Goal: Answer question/provide support: Share knowledge or assist other users

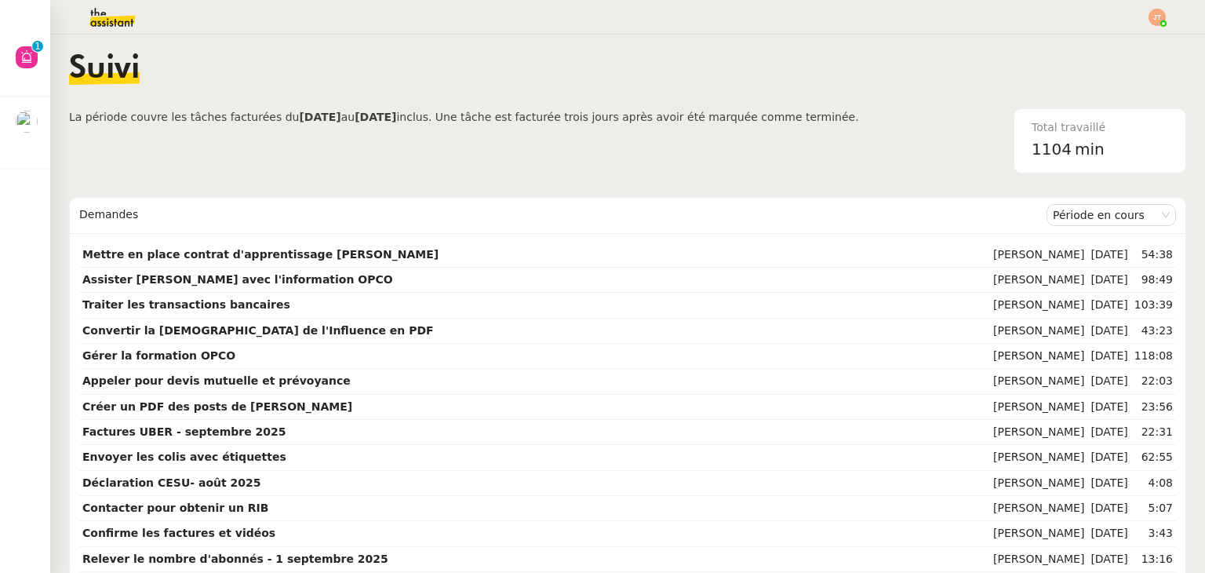
click at [809, 3] on div at bounding box center [602, 17] width 1126 height 35
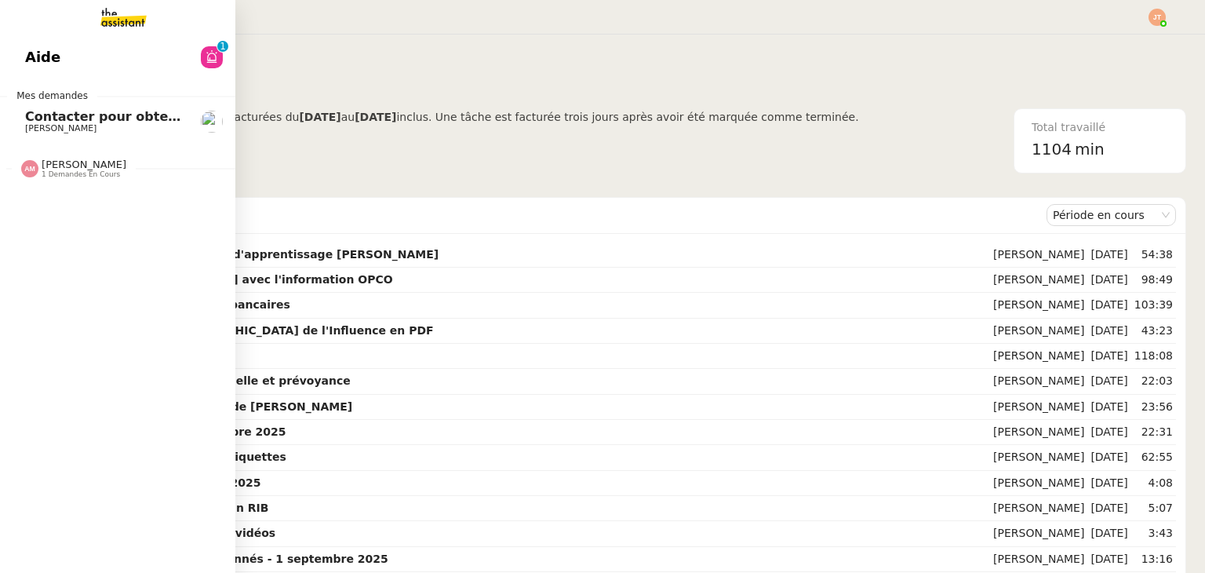
click at [78, 131] on span "[PERSON_NAME]" at bounding box center [104, 128] width 158 height 9
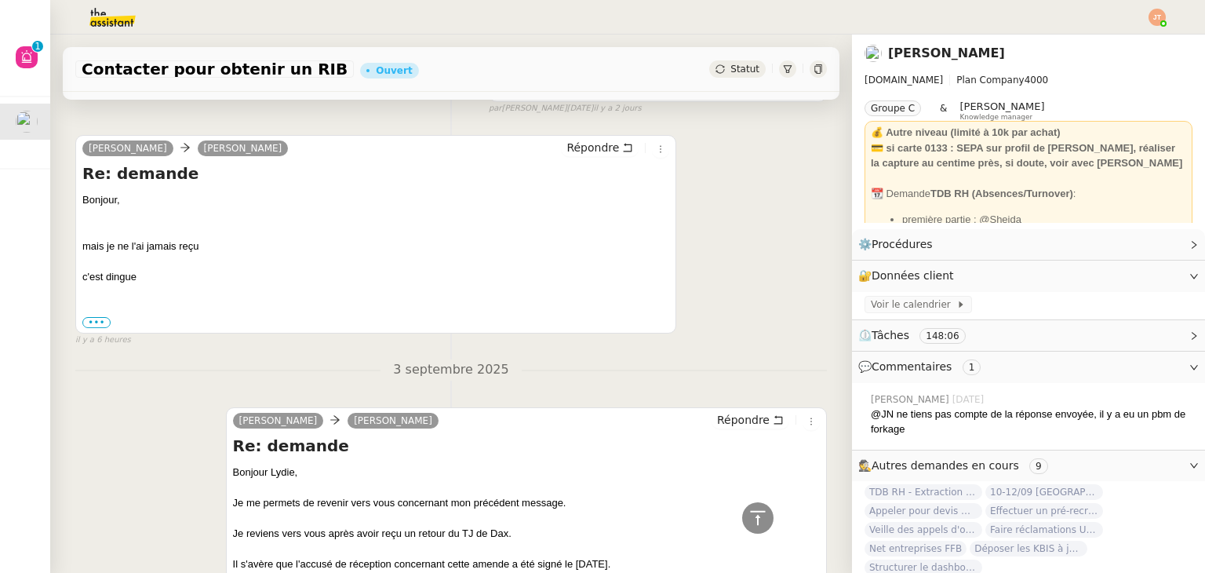
scroll to position [1098, 0]
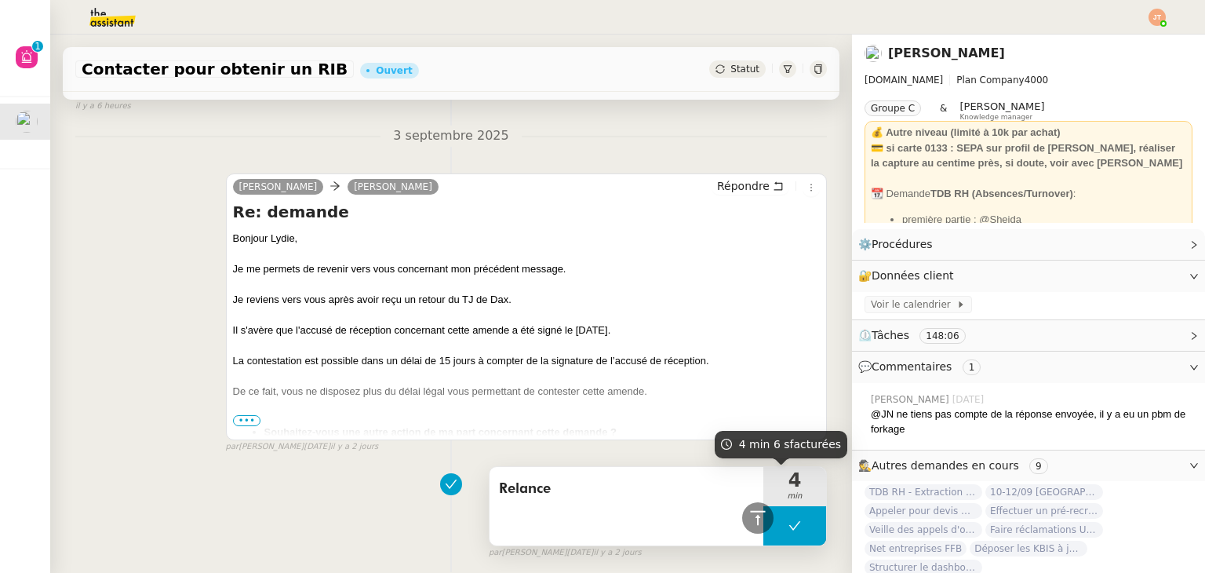
click at [772, 478] on span "4" at bounding box center [794, 480] width 63 height 19
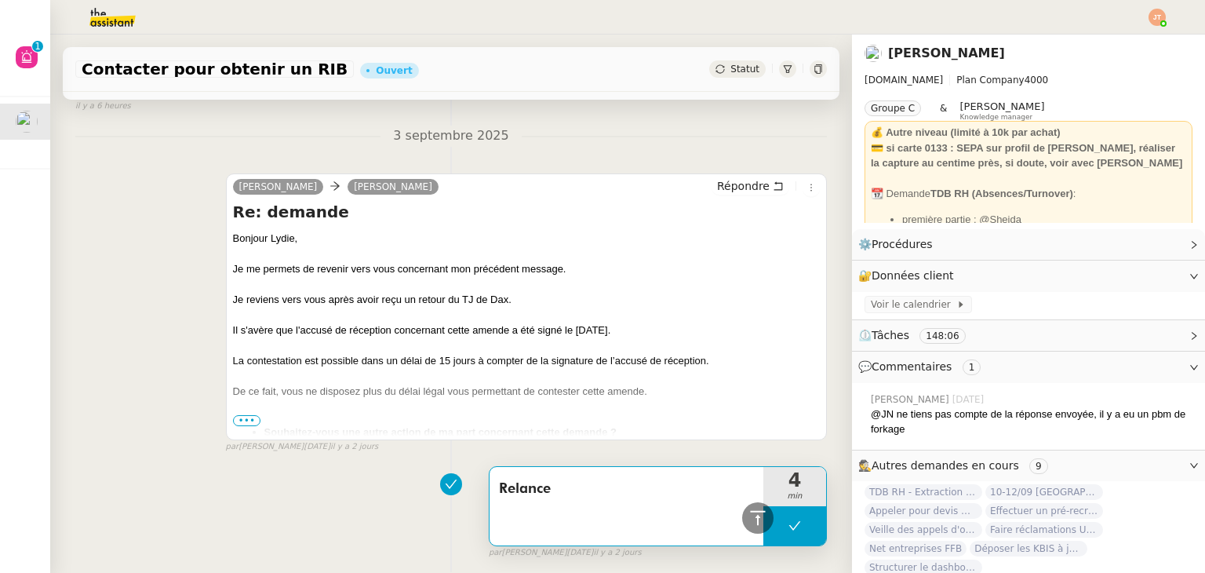
click at [777, 534] on button at bounding box center [794, 525] width 63 height 39
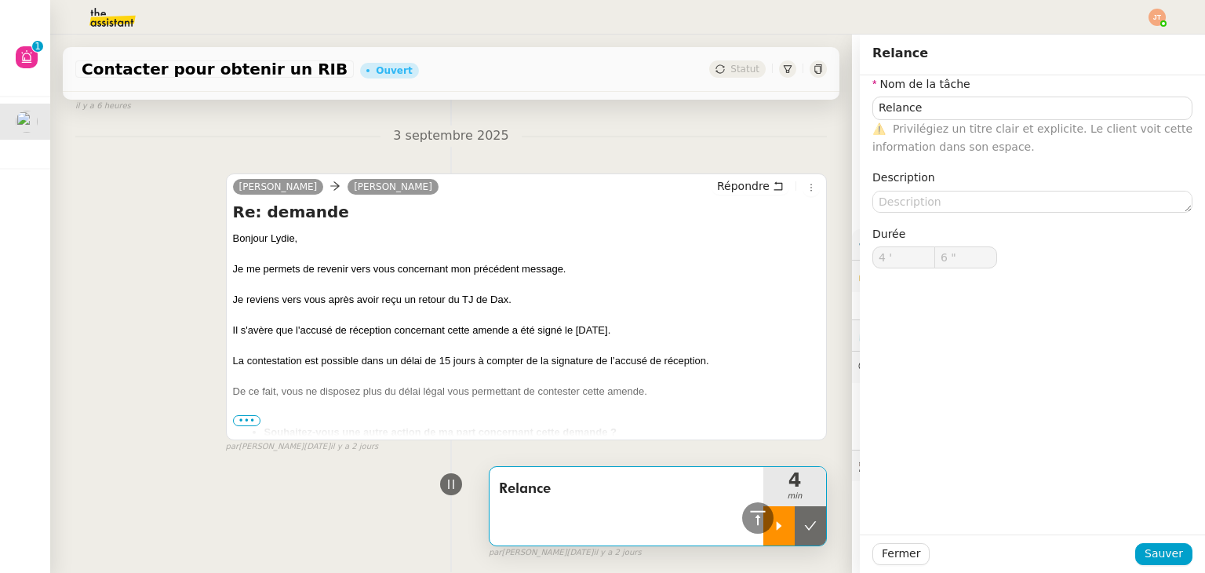
type input "Relance"
type input "4 '"
type input "6 ""
click at [766, 530] on div at bounding box center [778, 525] width 31 height 39
type input "Relance"
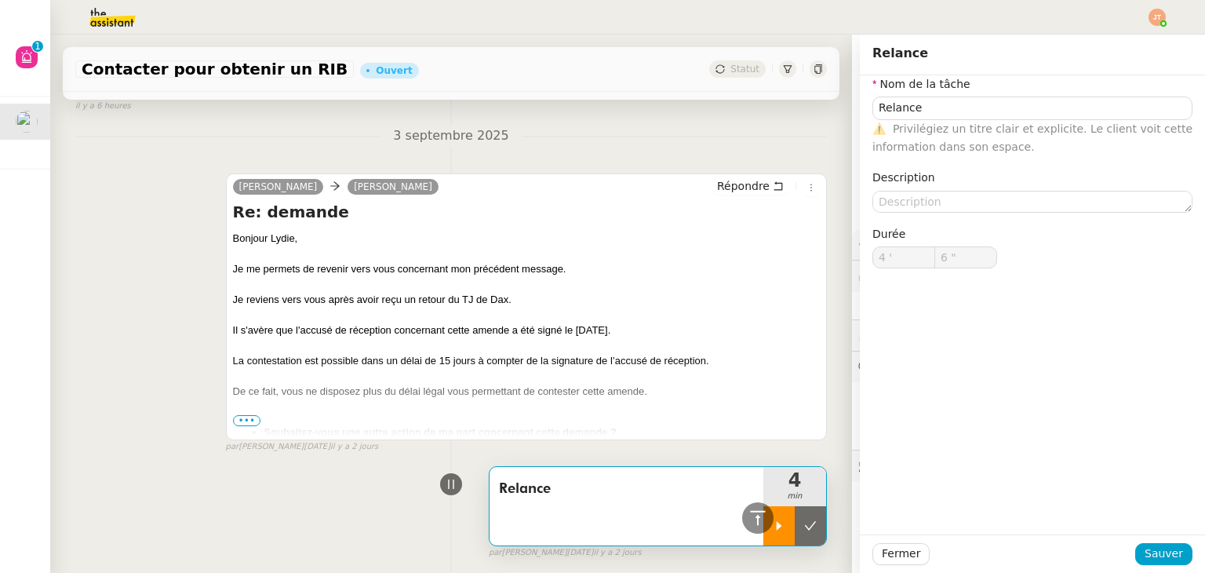
type input "4 '"
type input "6 ""
type input "Relance"
type input "4 '"
type input "6 ""
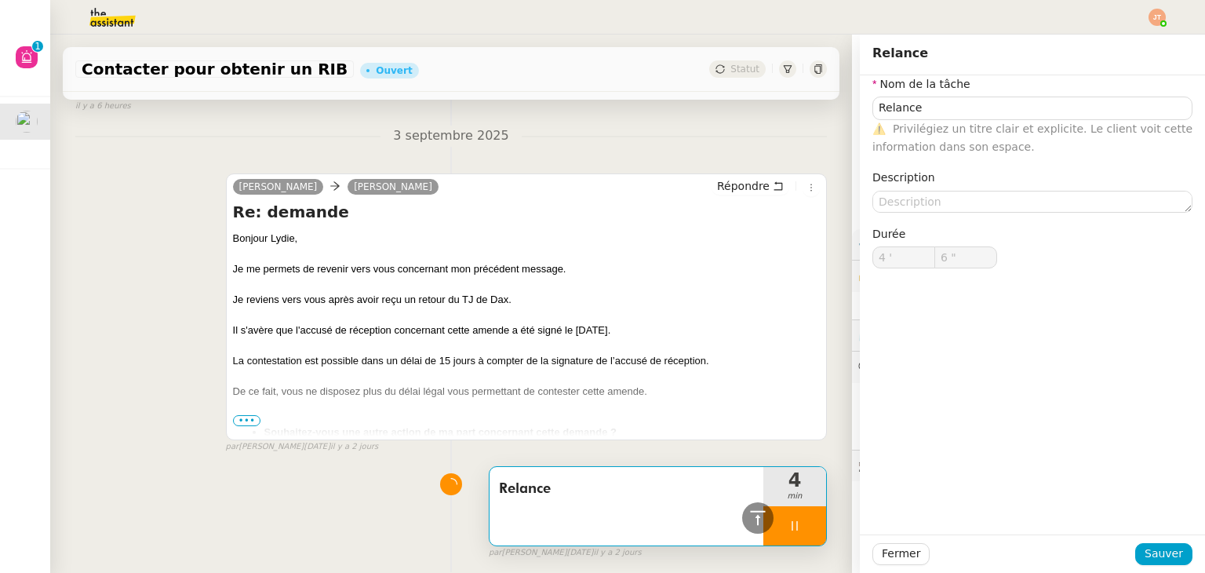
type input "Relance"
type input "4 '"
type input "6 ""
click at [542, 154] on div "3 septembre 2025 camille Lydie Laulon Répondre Re: demande Bonjour Lydie﻿, Je m…" at bounding box center [450, 289] width 751 height 327
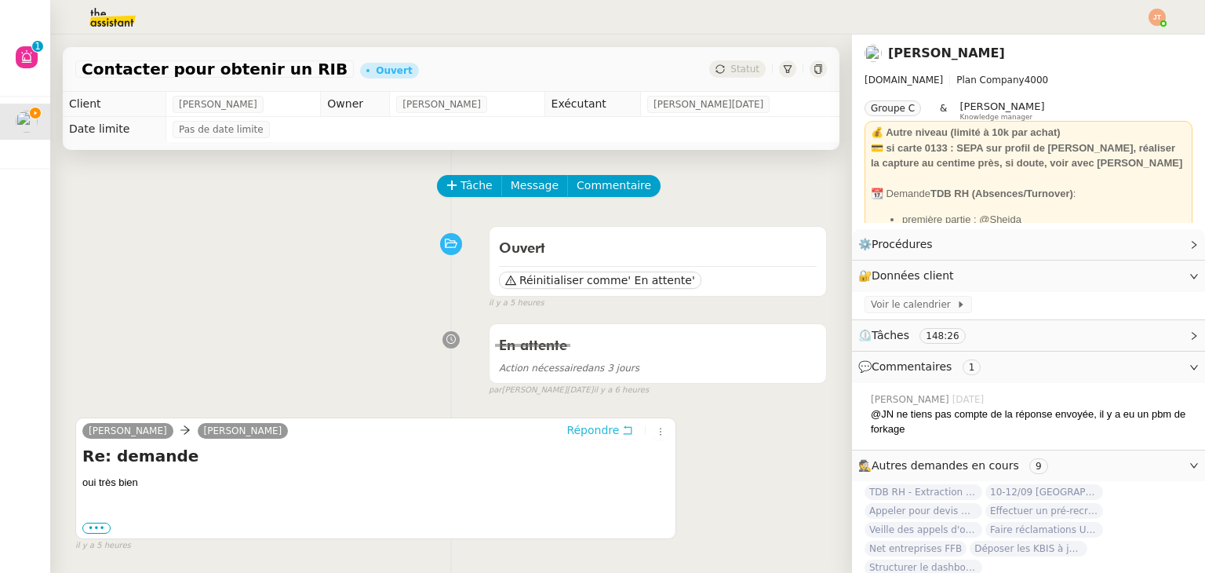
click at [579, 431] on span "Répondre" at bounding box center [592, 430] width 53 height 16
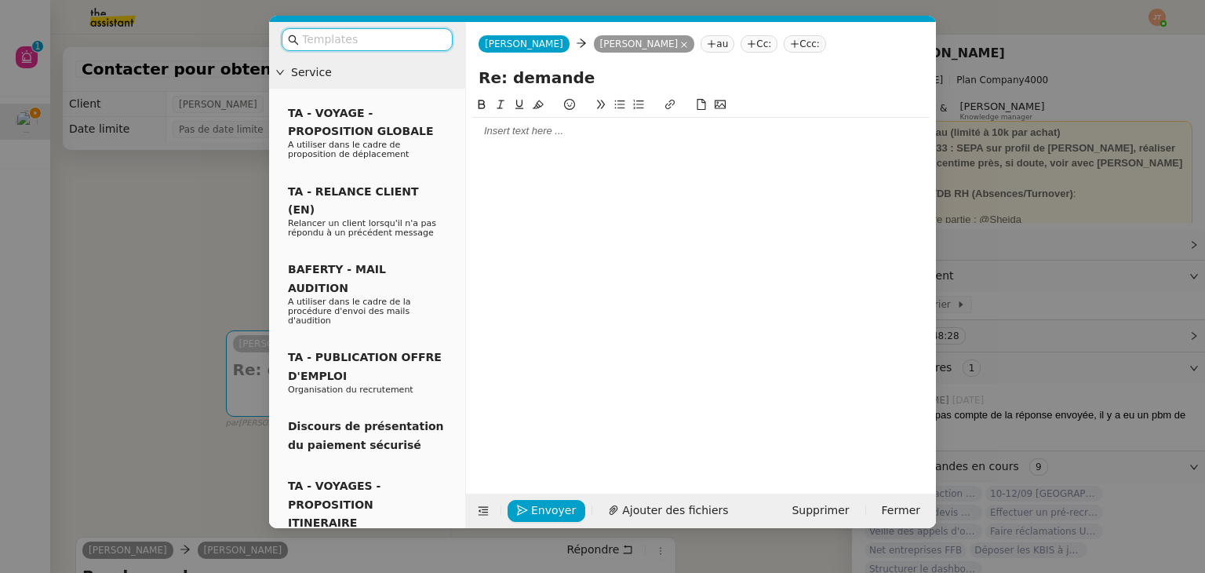
click at [544, 133] on div at bounding box center [700, 131] width 457 height 14
click at [390, 38] on input "text" at bounding box center [372, 40] width 141 height 18
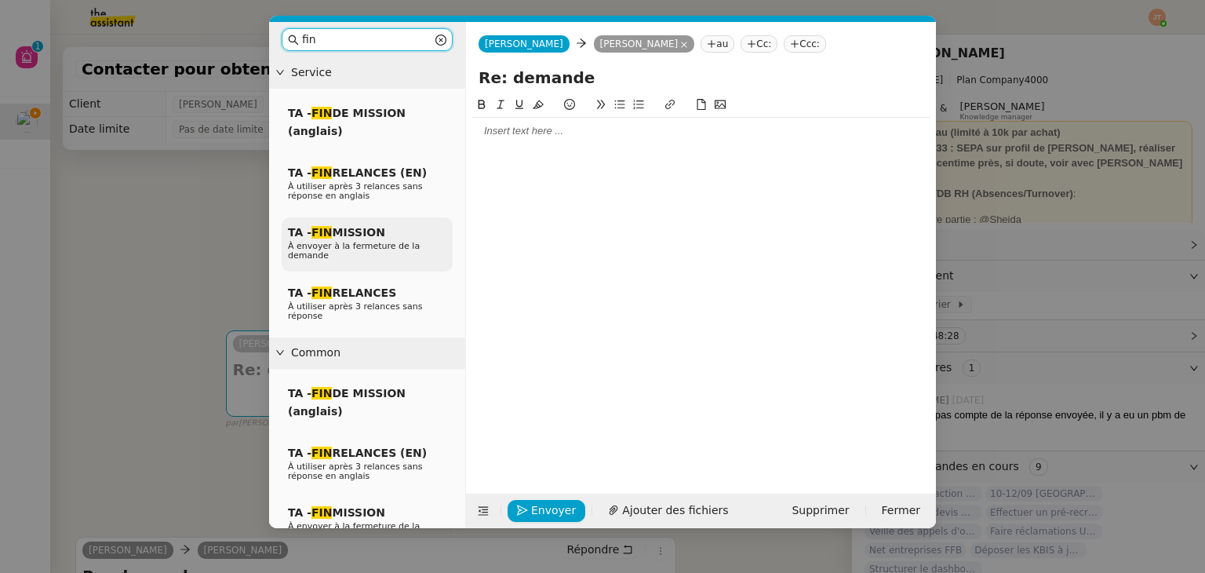
type input "fin"
click at [358, 249] on span "À envoyer à la fermeture de la demande" at bounding box center [354, 251] width 132 height 20
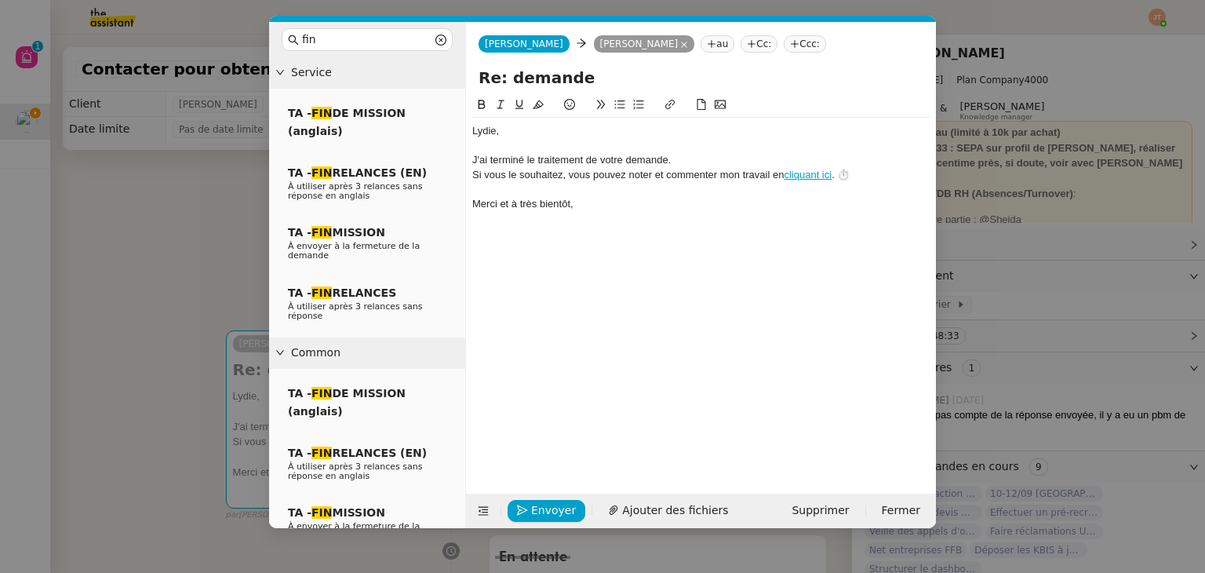
click at [685, 166] on div "J'ai terminé le traitement de votre demande." at bounding box center [700, 160] width 457 height 14
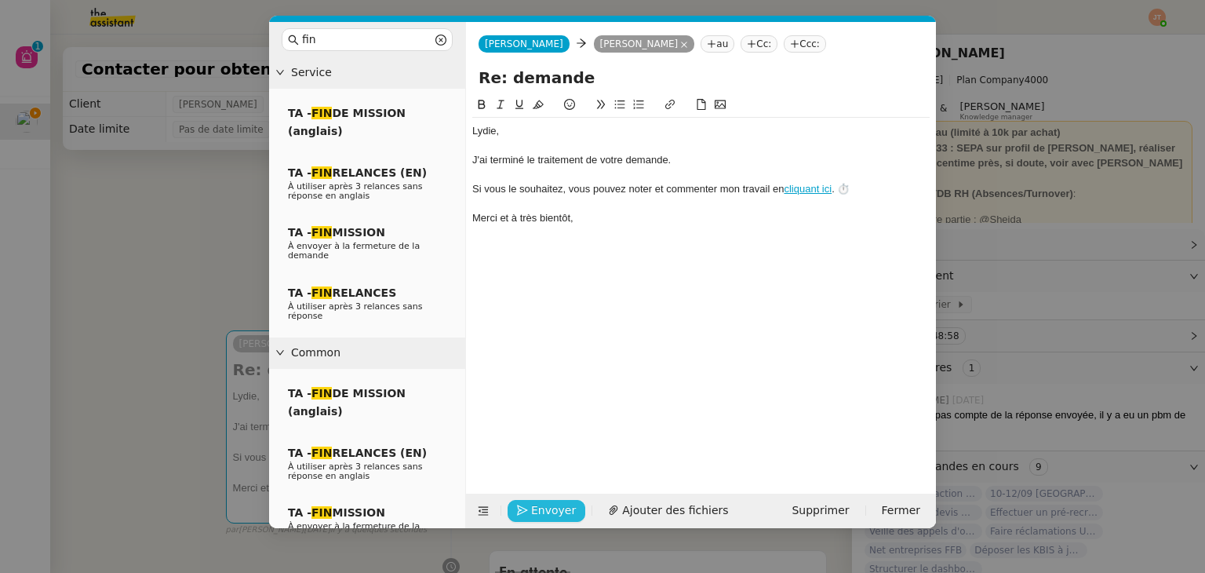
click at [538, 508] on span "Envoyer" at bounding box center [553, 510] width 45 height 18
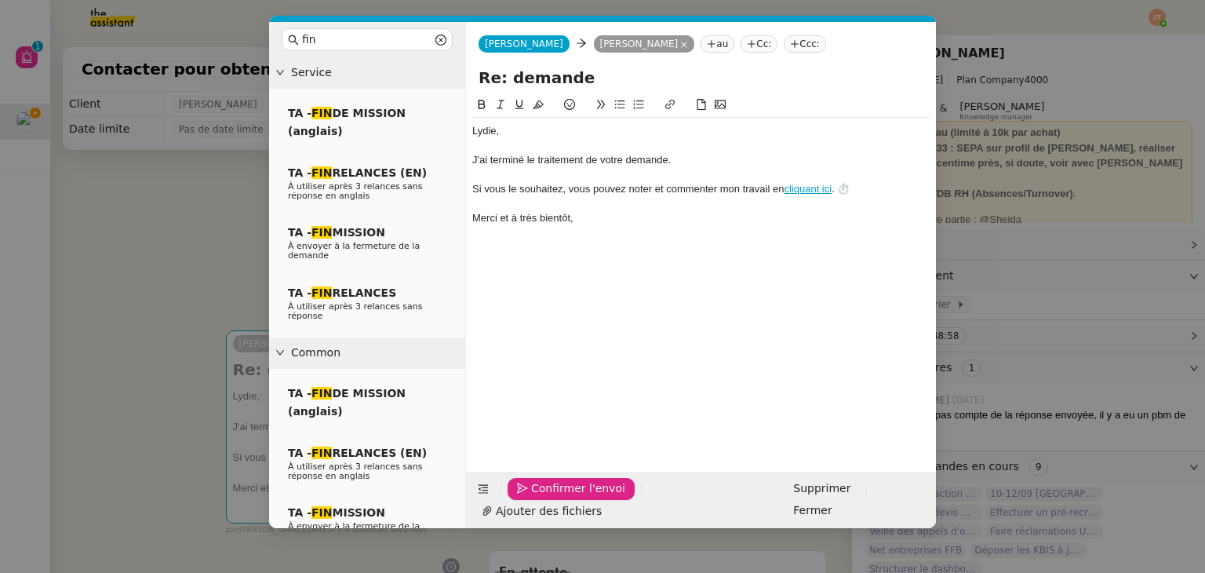
click at [538, 497] on span "Confirmer l'envoi" at bounding box center [578, 488] width 94 height 18
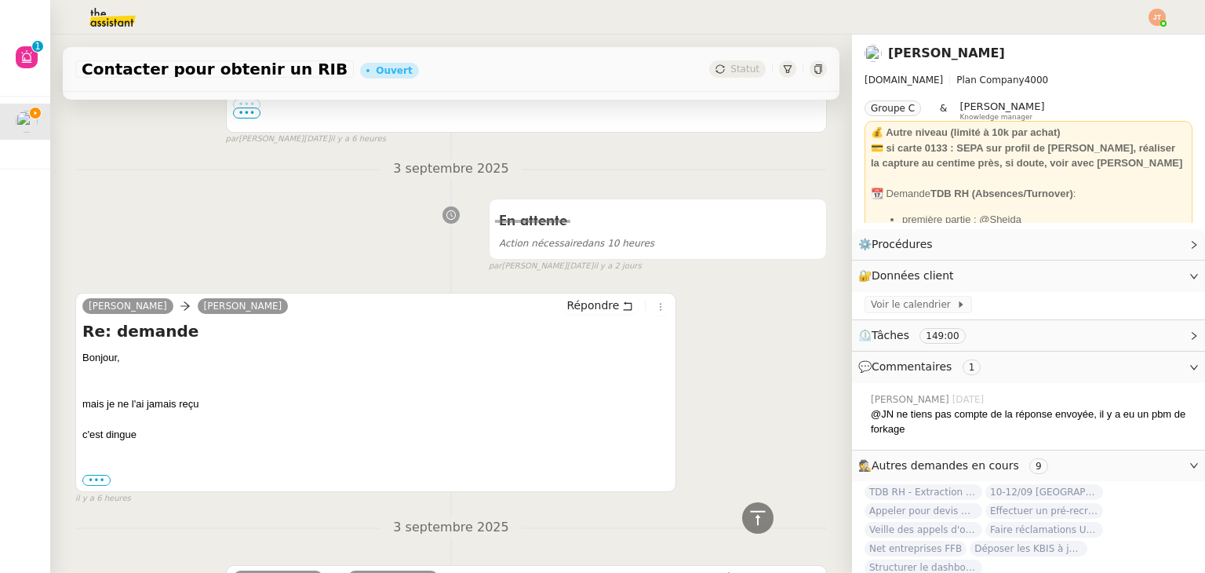
scroll to position [1457, 0]
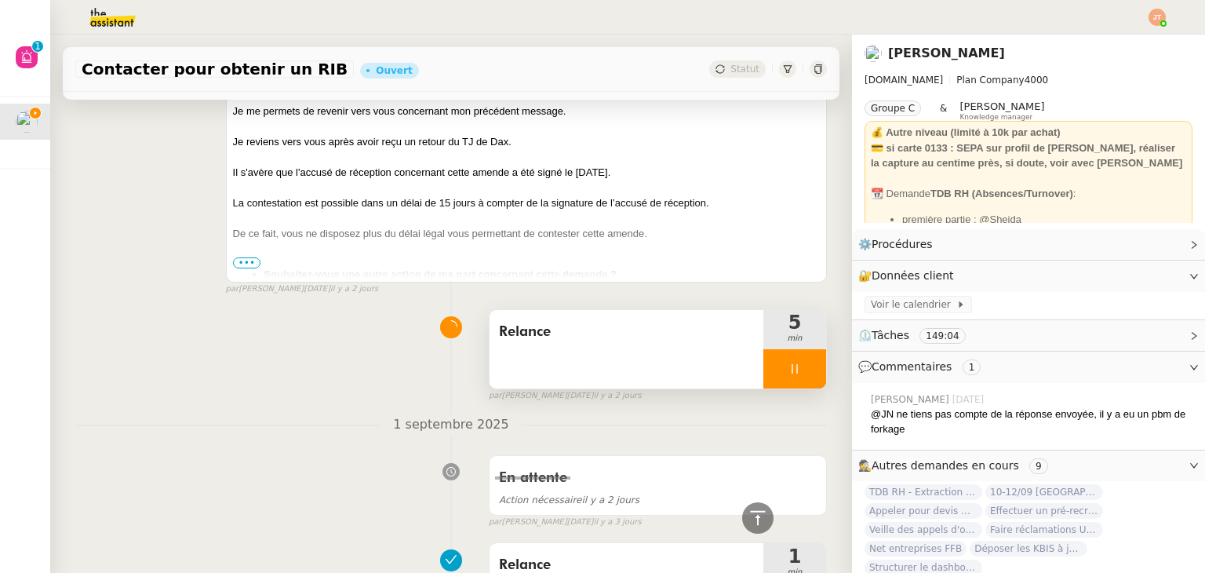
click at [765, 374] on div at bounding box center [794, 368] width 63 height 39
click at [804, 373] on icon at bounding box center [810, 368] width 13 height 13
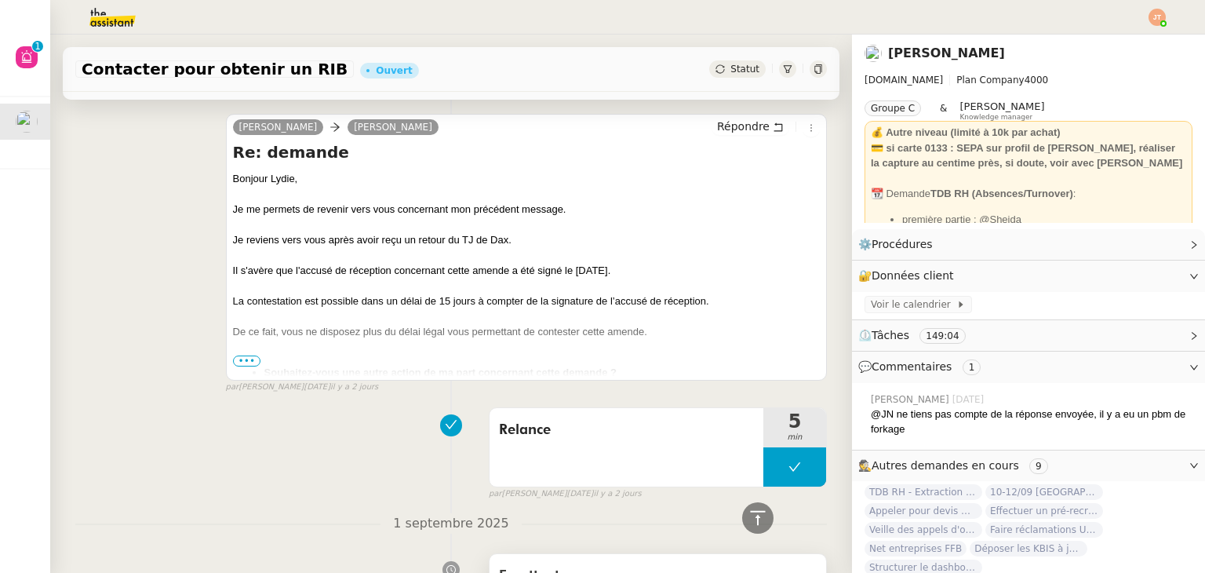
scroll to position [1556, 0]
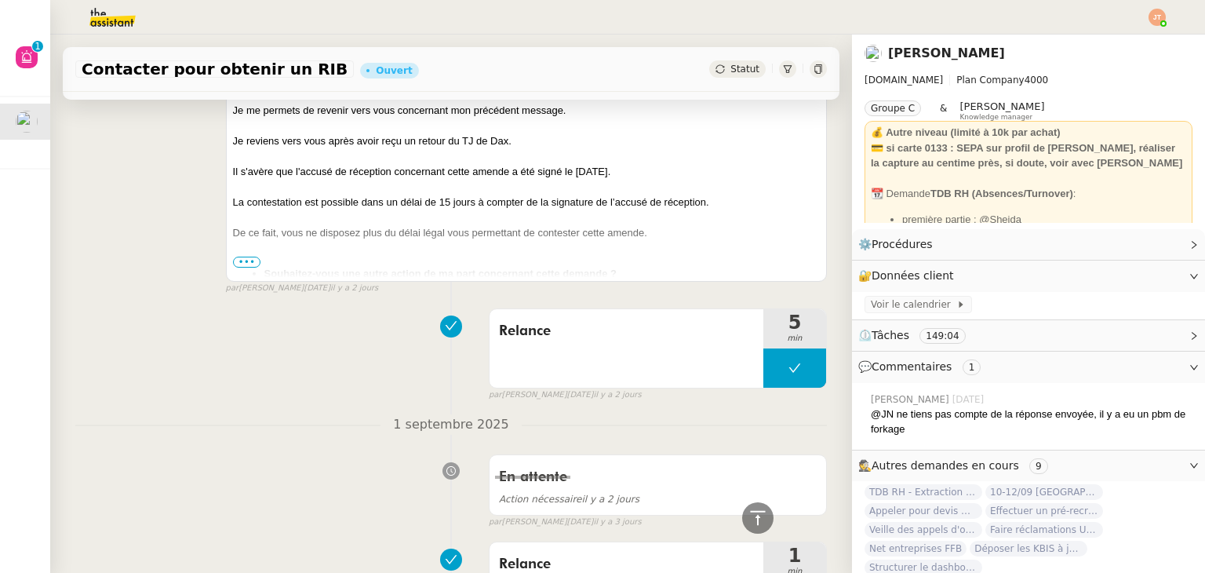
click at [1149, 20] on img at bounding box center [1156, 17] width 17 height 17
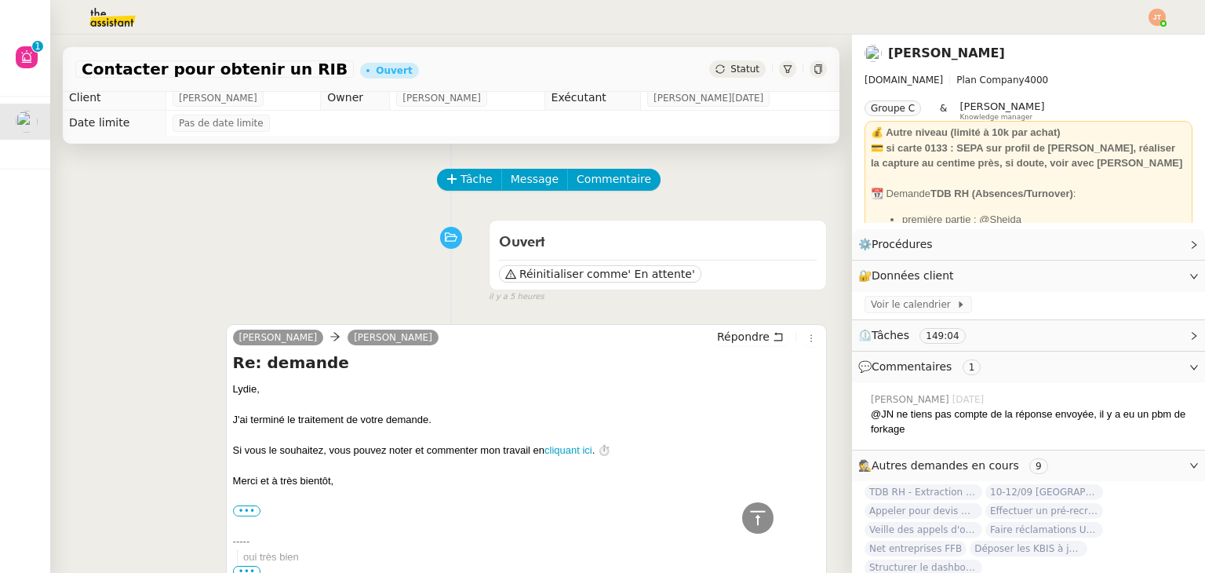
scroll to position [0, 0]
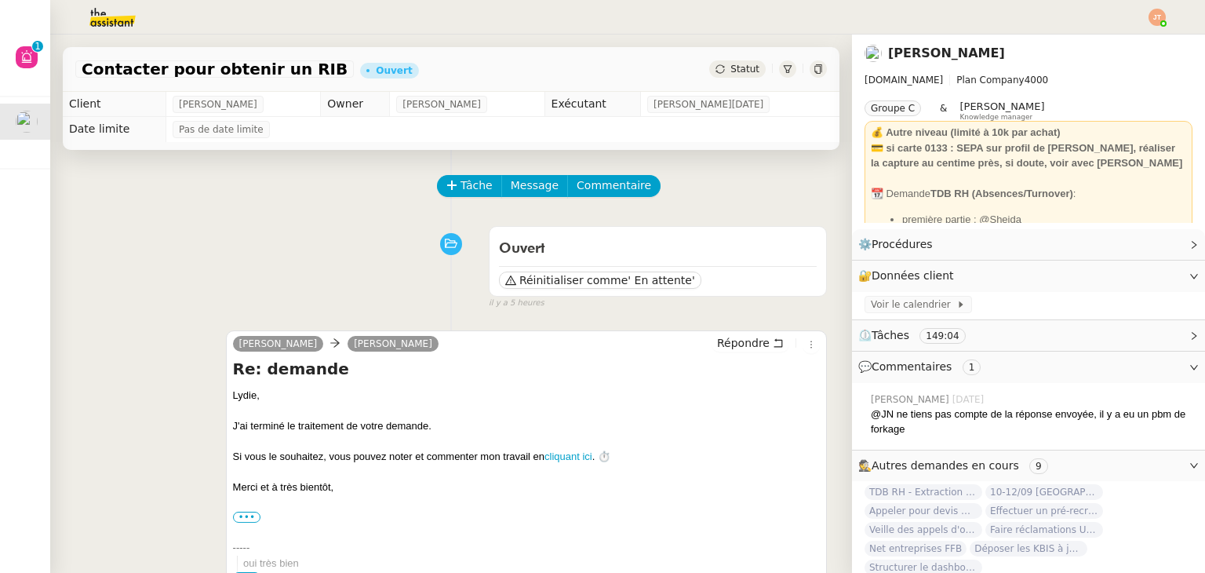
click at [730, 70] on span "Statut" at bounding box center [744, 69] width 29 height 11
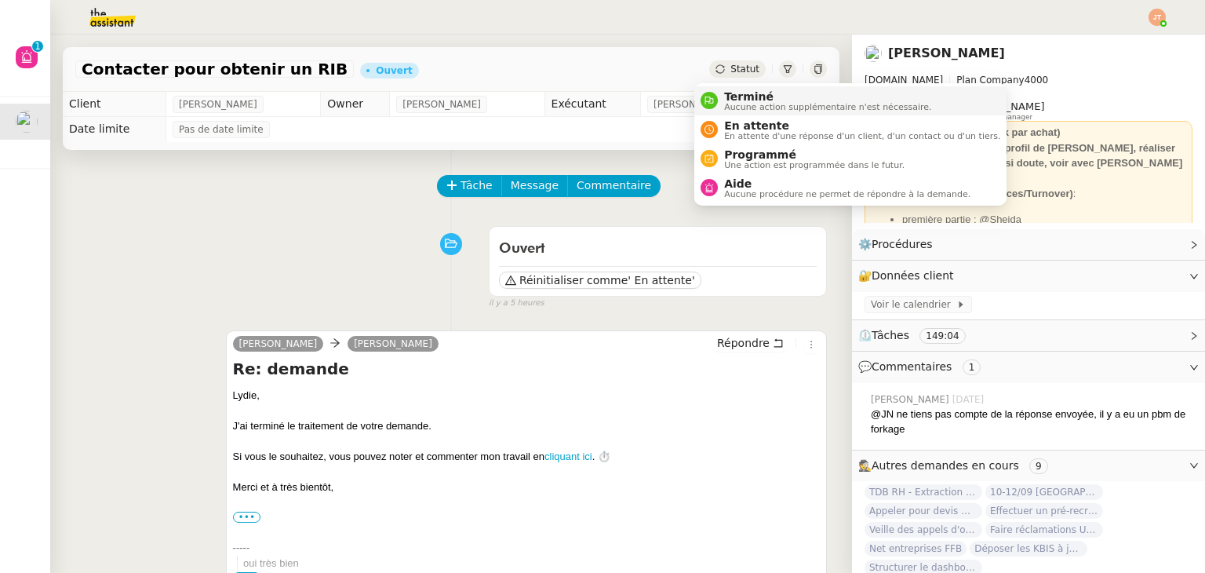
click at [733, 106] on span "Aucune action supplémentaire n'est nécessaire." at bounding box center [827, 107] width 207 height 9
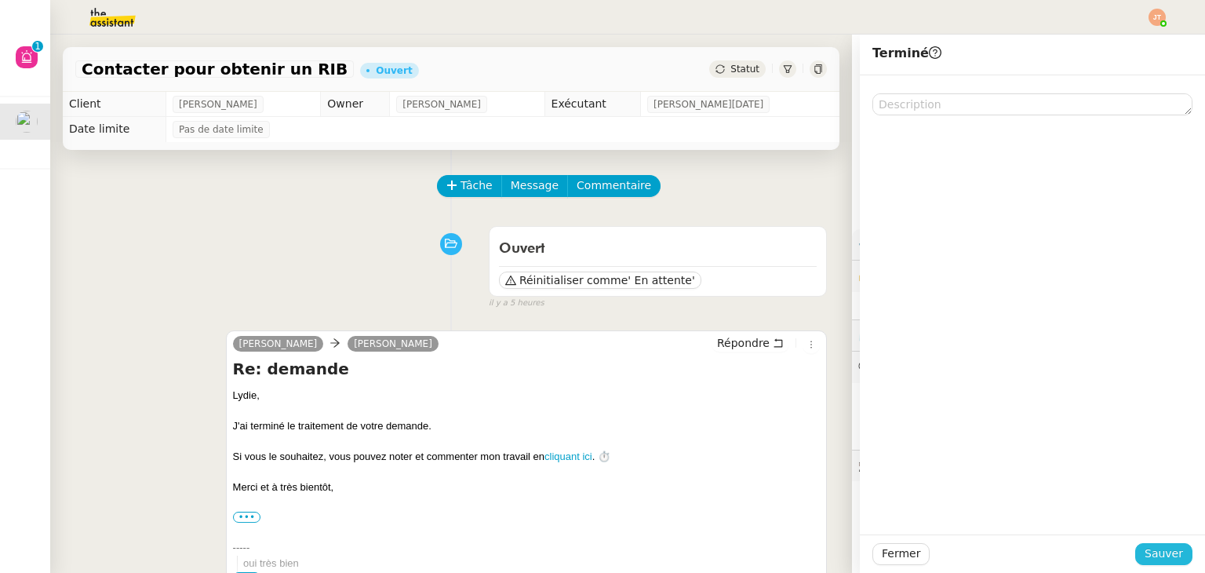
click at [1148, 556] on span "Sauver" at bounding box center [1163, 553] width 38 height 18
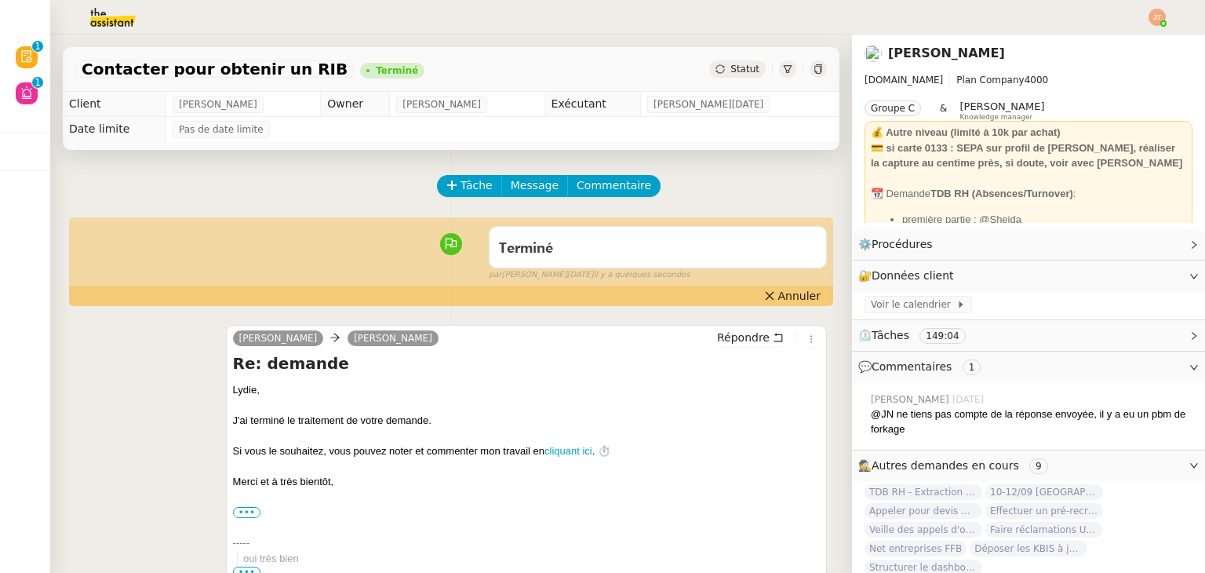
click at [1159, 23] on img at bounding box center [1156, 17] width 17 height 17
click at [1130, 42] on li "Suivi" at bounding box center [1115, 45] width 102 height 22
